Goal: Find specific page/section: Find specific page/section

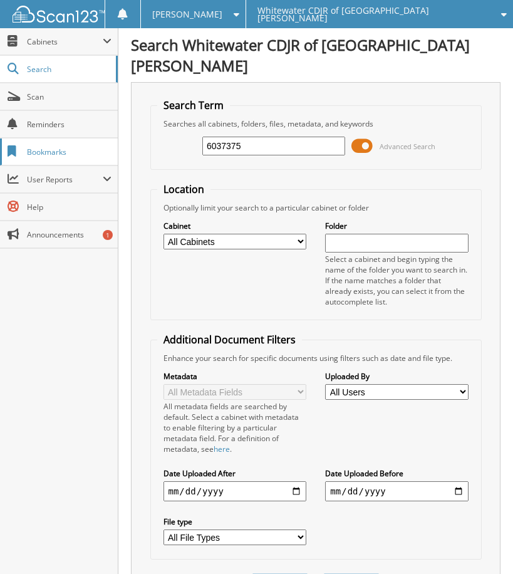
type input "6037375"
click at [323, 573] on button "Search" at bounding box center [351, 584] width 56 height 23
click at [58, 41] on span "Cabinets" at bounding box center [65, 41] width 76 height 11
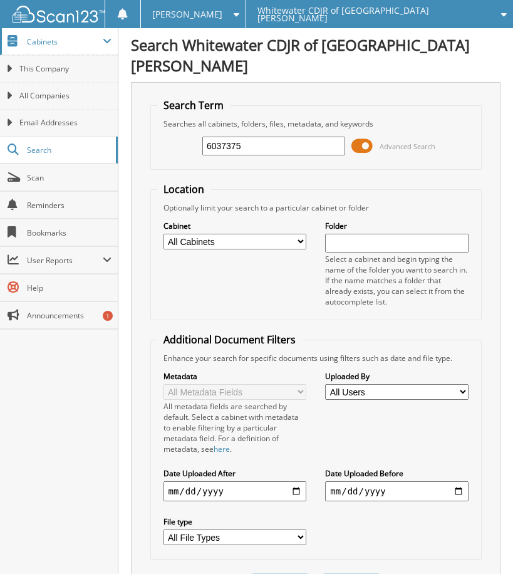
click at [39, 36] on span "Cabinets" at bounding box center [65, 41] width 76 height 11
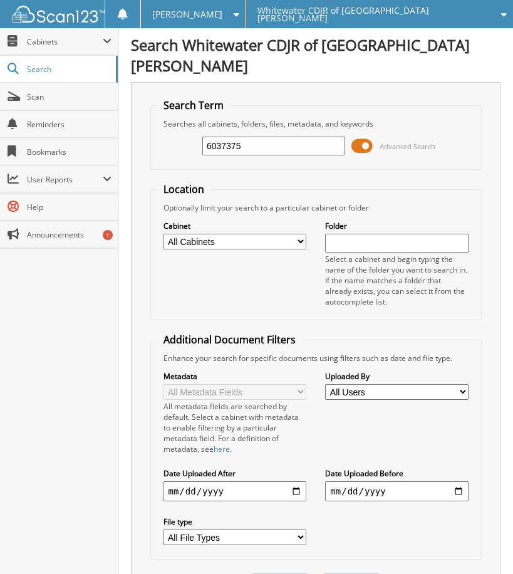
click at [67, 13] on img at bounding box center [59, 14] width 92 height 16
